Goal: Obtain resource: Download file/media

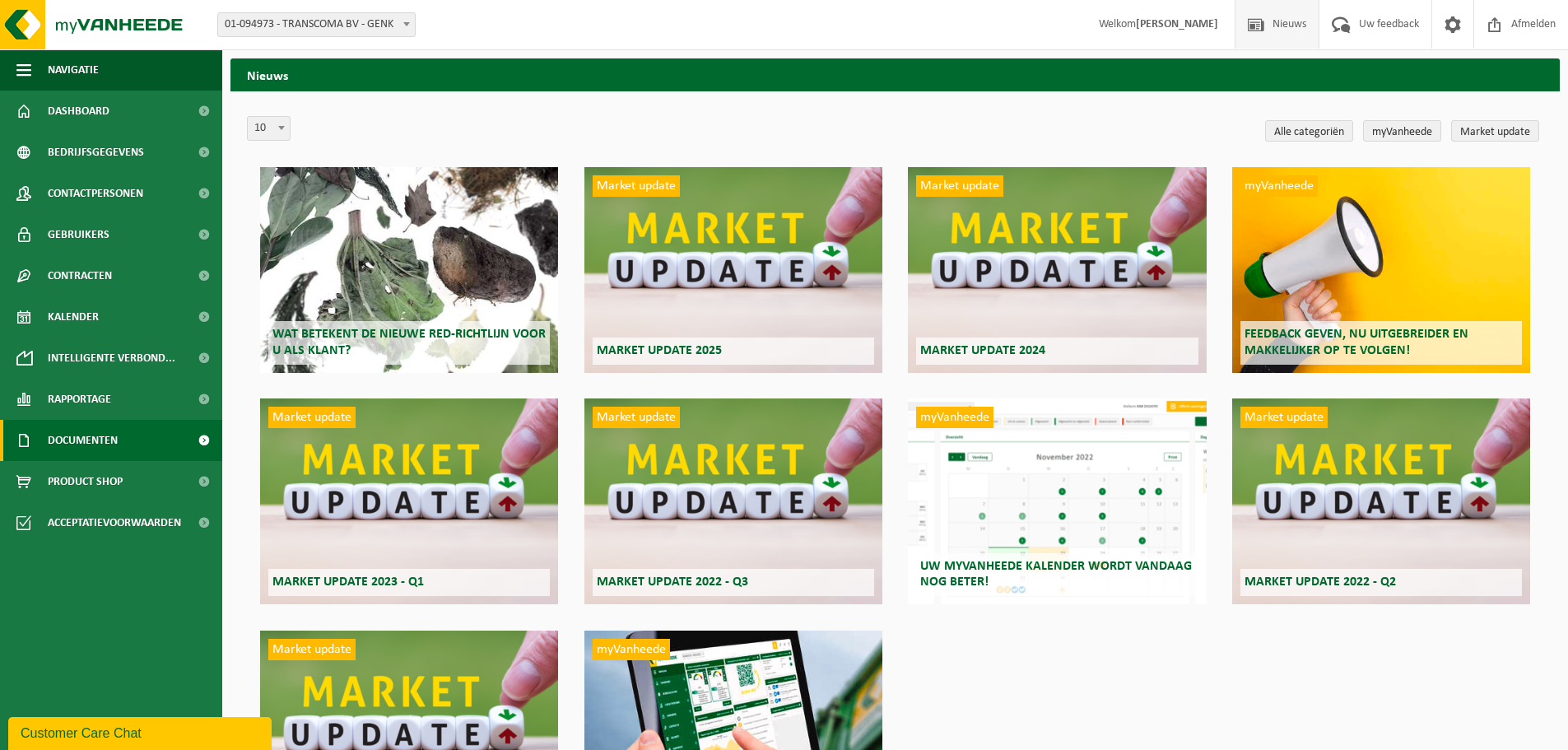
click at [118, 440] on span "Documenten" at bounding box center [83, 441] width 70 height 42
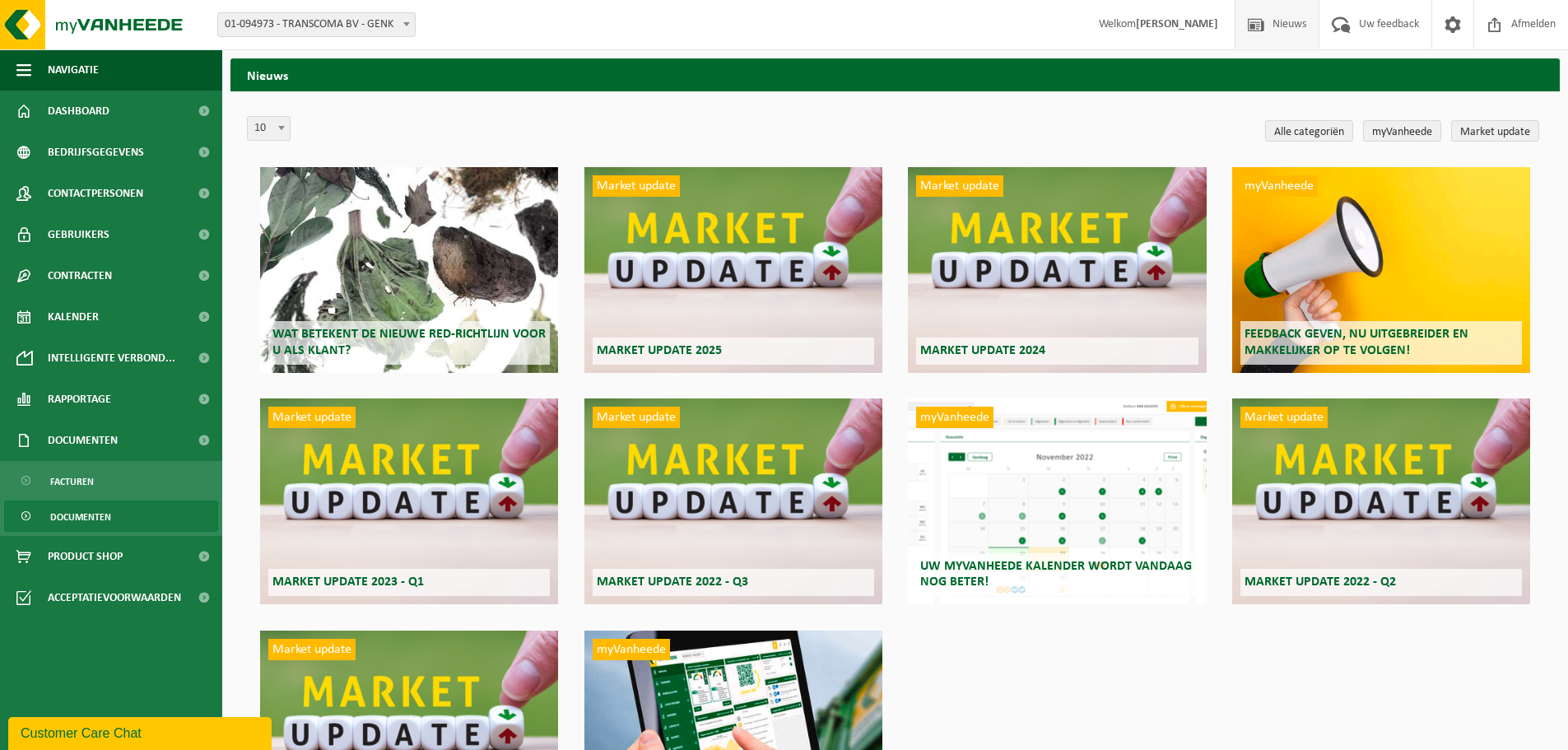
click at [132, 508] on link "Documenten" at bounding box center [110, 515] width 214 height 31
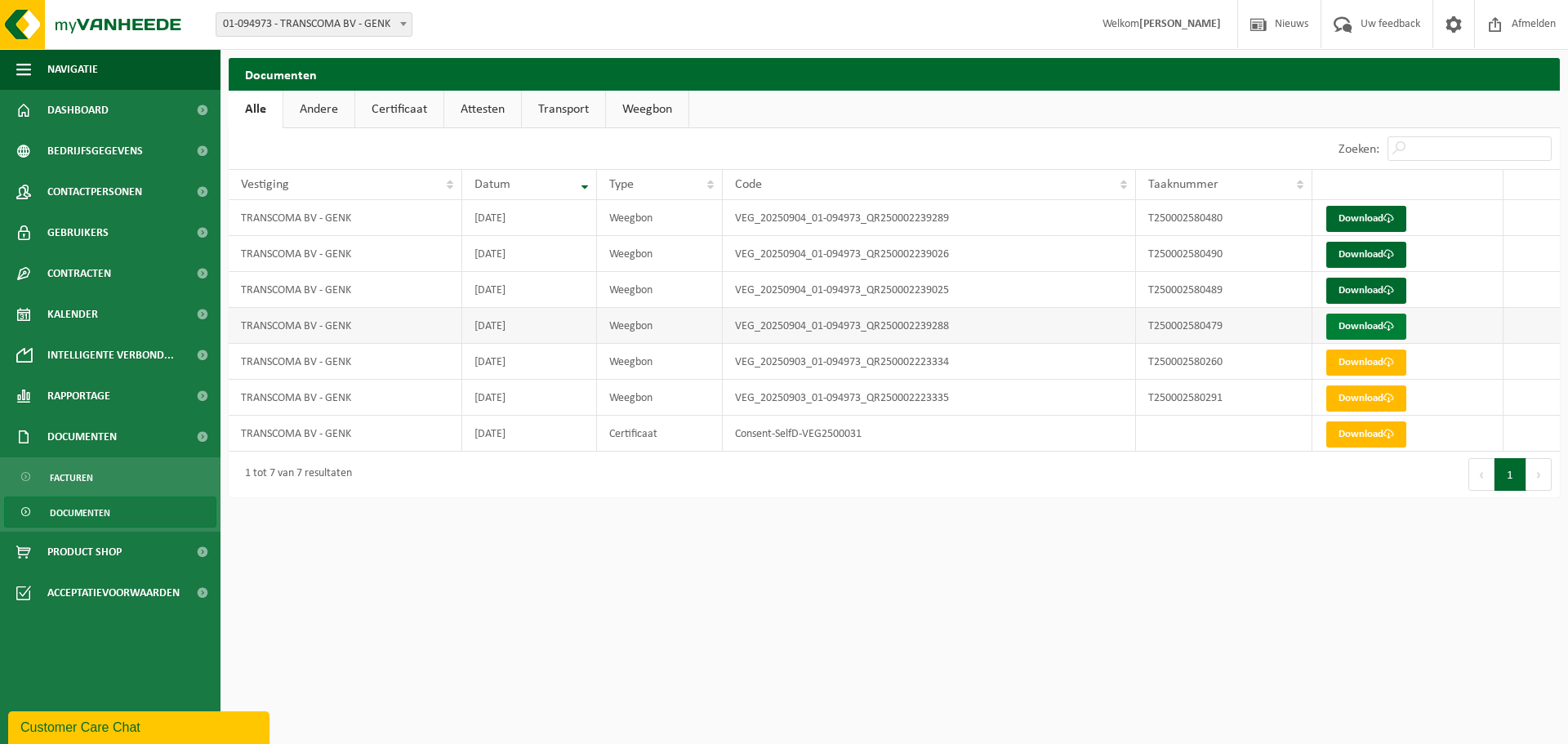
click at [1393, 326] on span at bounding box center [1388, 326] width 10 height 10
click at [1223, 508] on div "Navigatie Nieuws Uw feedback Afmelden Dashboard Bedrijfsgegevens Contactpersone…" at bounding box center [784, 256] width 1568 height 514
click at [1366, 288] on link "Download" at bounding box center [1366, 291] width 80 height 26
click at [1384, 259] on link "Download" at bounding box center [1366, 255] width 80 height 26
click at [1377, 226] on link "Download" at bounding box center [1366, 219] width 80 height 26
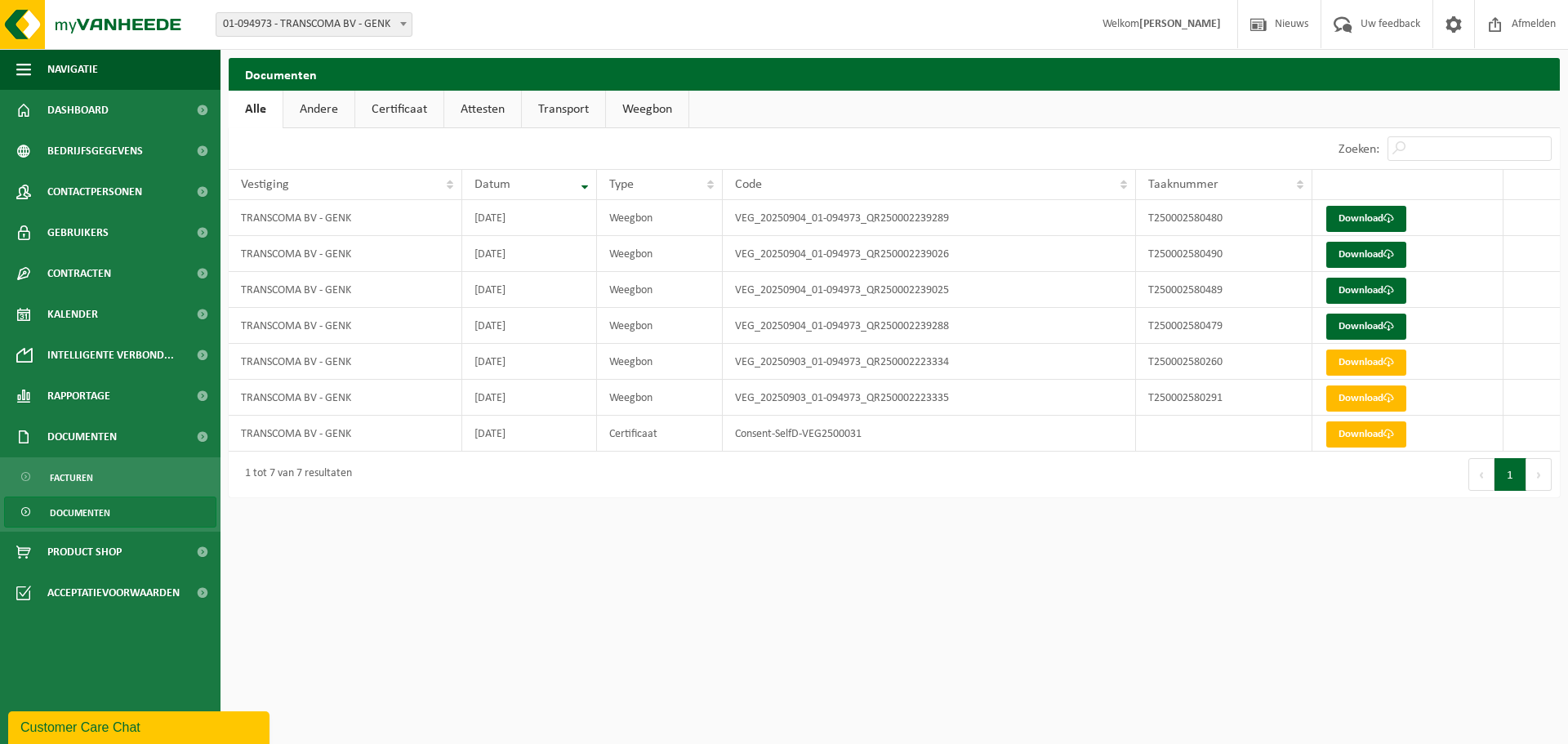
click at [704, 628] on html "Vestiging: 01-094973 - TRANSCOMA BV - GENK 01-094973 - TRANSCOMA BV - GENK Welk…" at bounding box center [784, 372] width 1568 height 744
click at [336, 112] on link "Andere" at bounding box center [319, 109] width 71 height 37
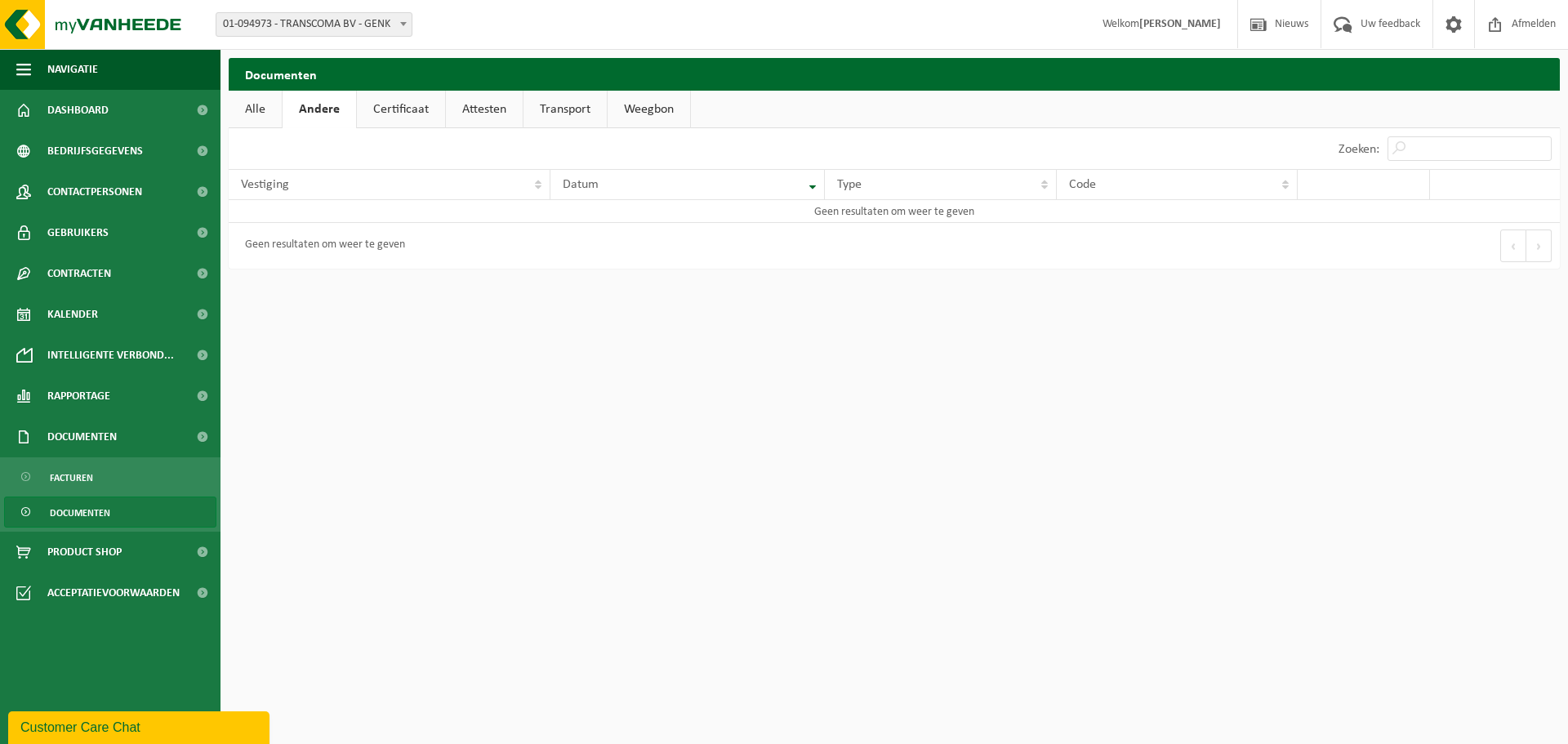
click at [389, 109] on link "Certificaat" at bounding box center [401, 109] width 88 height 37
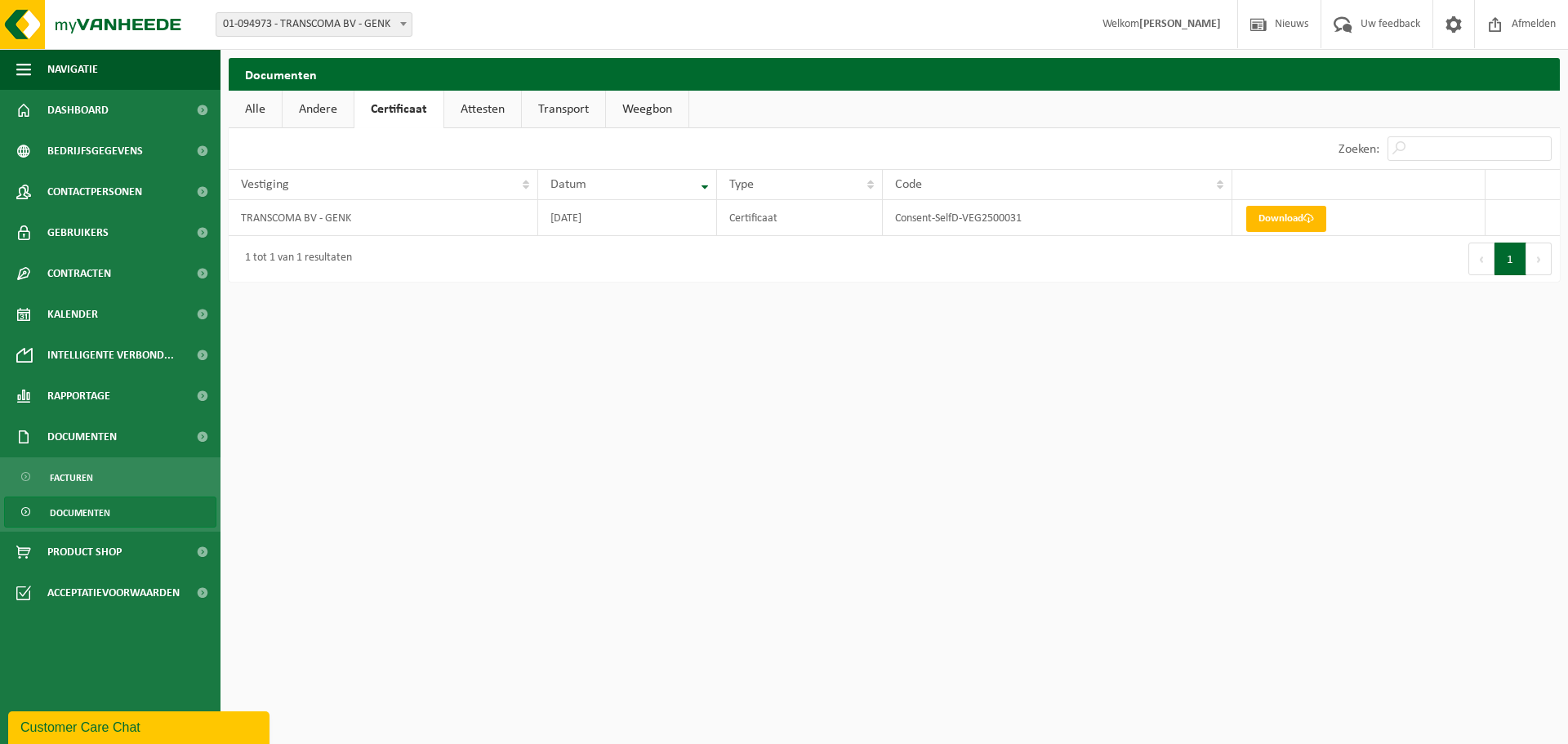
click at [495, 105] on link "Attesten" at bounding box center [483, 109] width 77 height 37
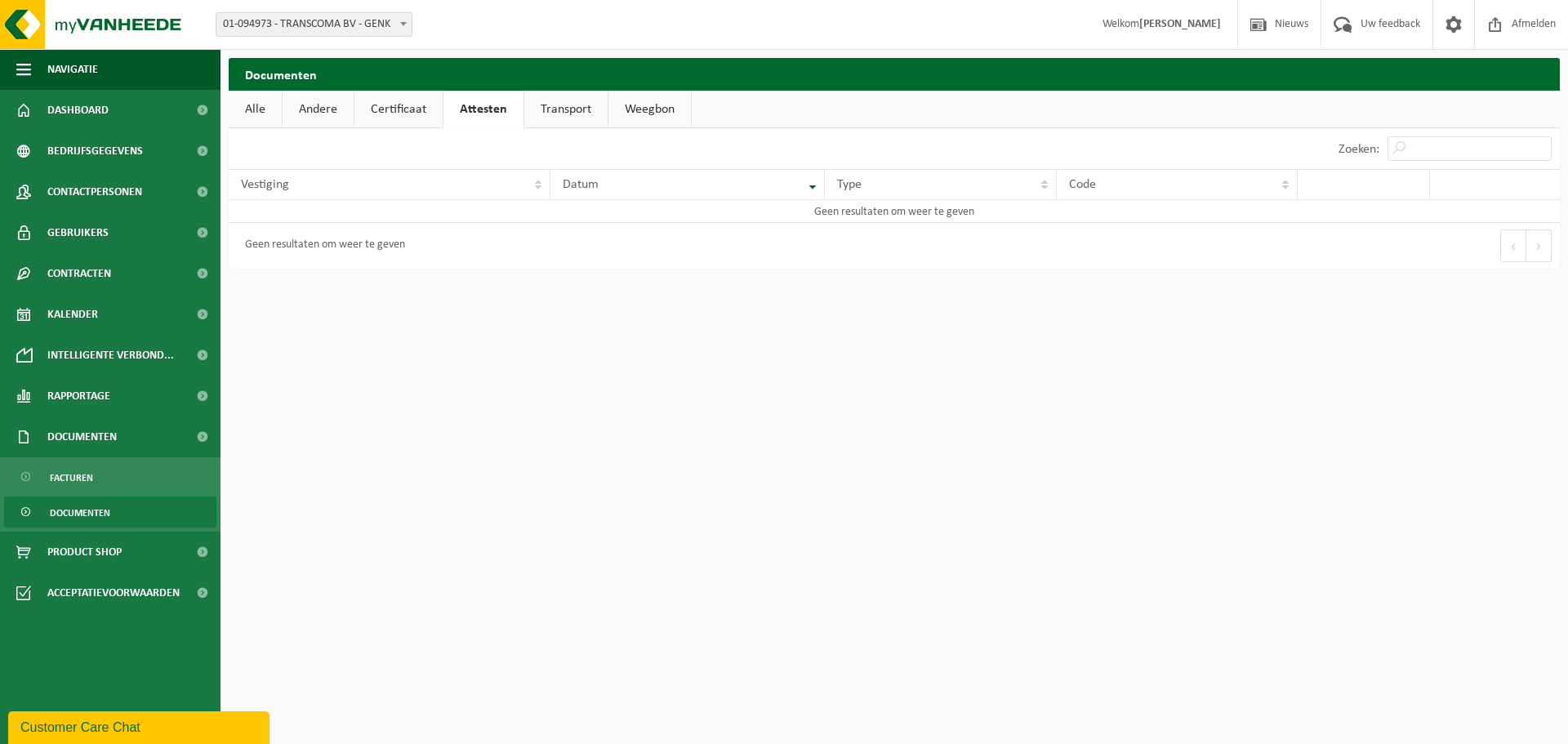
click at [563, 109] on link "Transport" at bounding box center [565, 109] width 83 height 37
click at [623, 106] on link "Weegbon" at bounding box center [650, 109] width 82 height 37
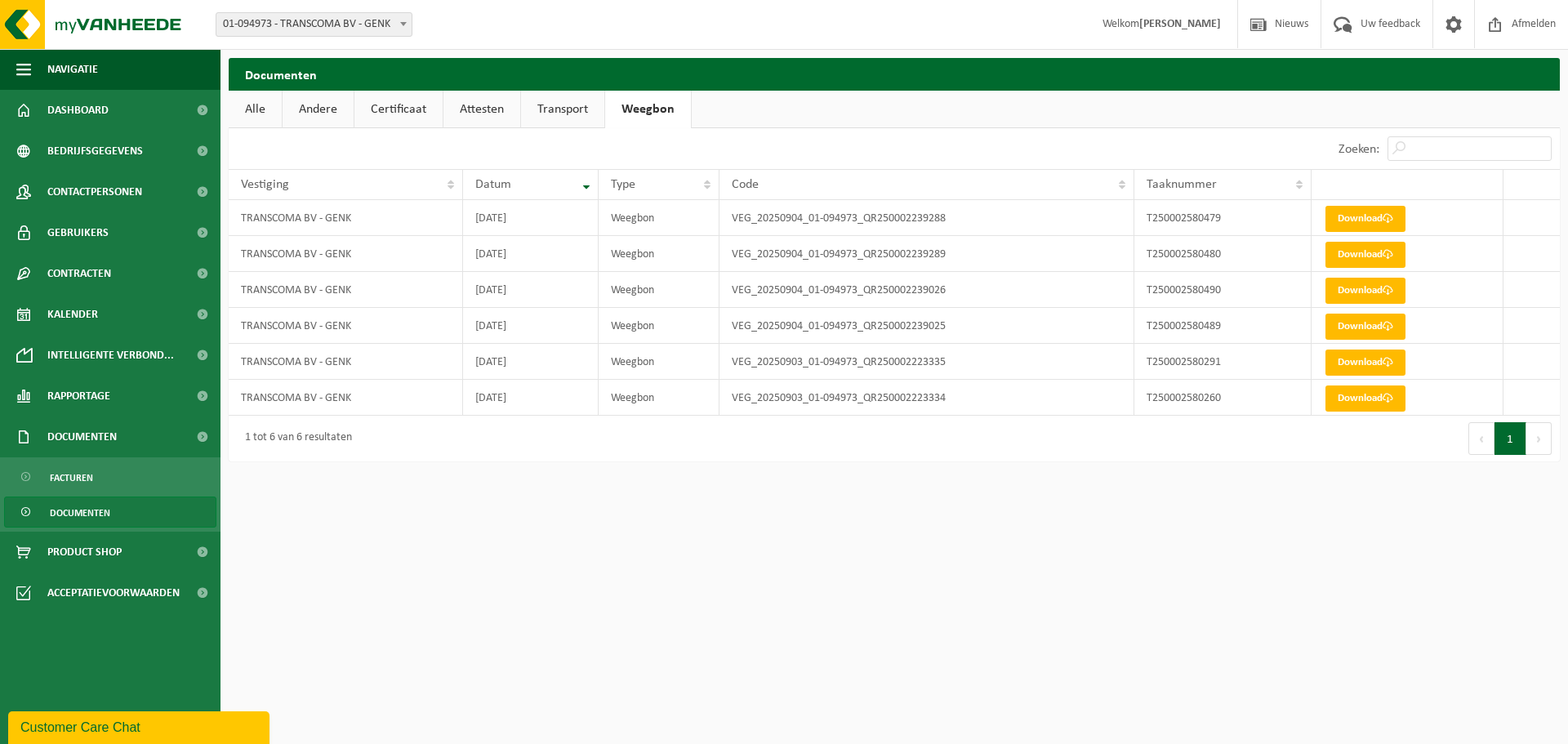
click at [252, 112] on link "Alle" at bounding box center [255, 109] width 53 height 37
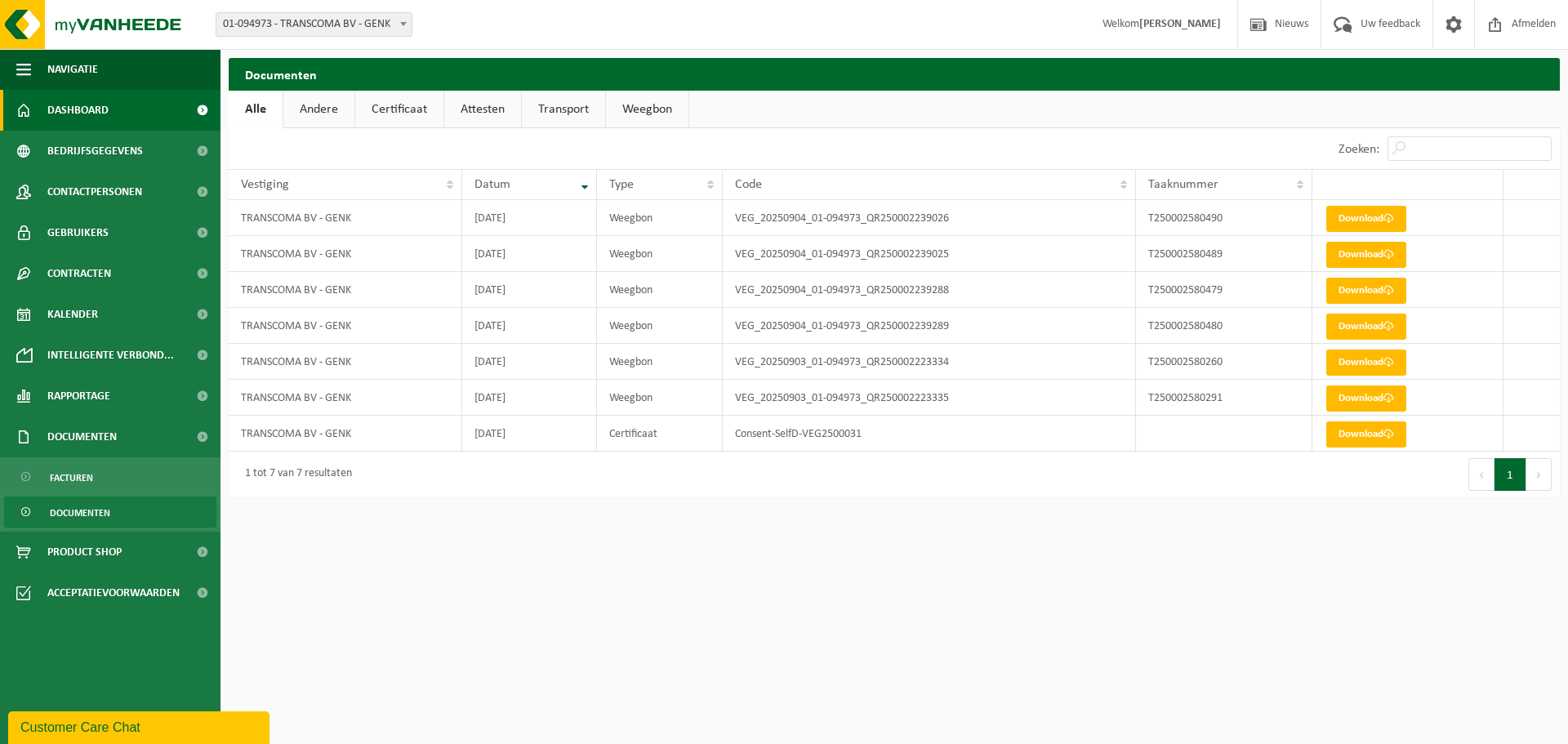
click at [132, 112] on link "Dashboard" at bounding box center [110, 110] width 221 height 41
